Goal: Navigation & Orientation: Find specific page/section

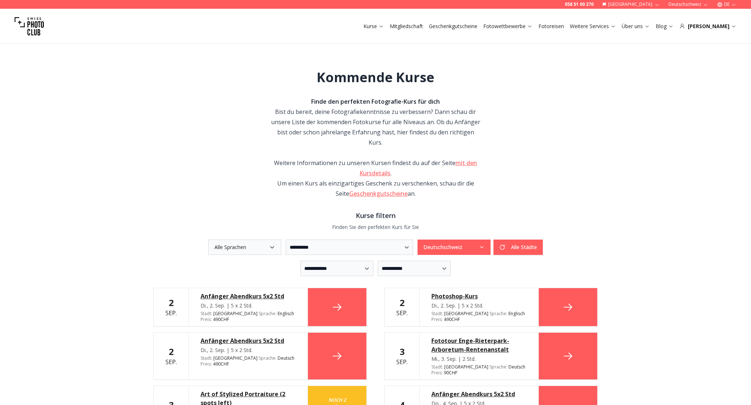
click at [733, 4] on icon "button" at bounding box center [733, 4] width 5 height 5
click at [727, 31] on link "en" at bounding box center [726, 33] width 15 height 9
